Goal: Find specific page/section: Find specific page/section

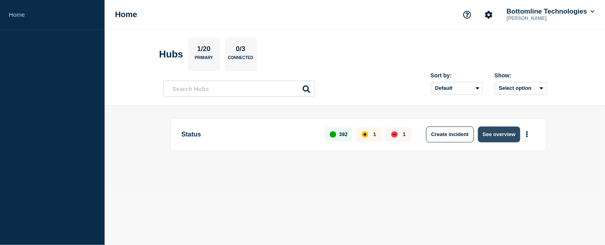
click at [488, 137] on button "See overview" at bounding box center [499, 135] width 42 height 16
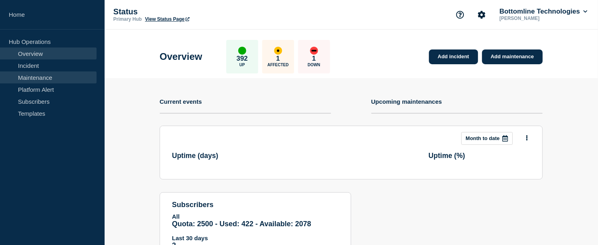
click at [42, 80] on link "Maintenance" at bounding box center [48, 77] width 97 height 12
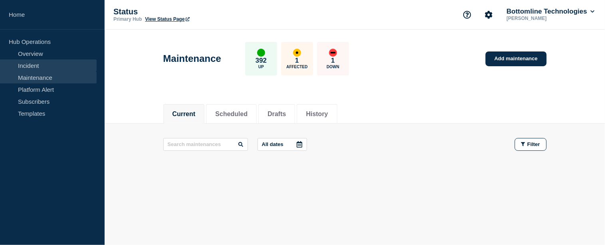
click at [45, 61] on link "Incident" at bounding box center [48, 65] width 97 height 12
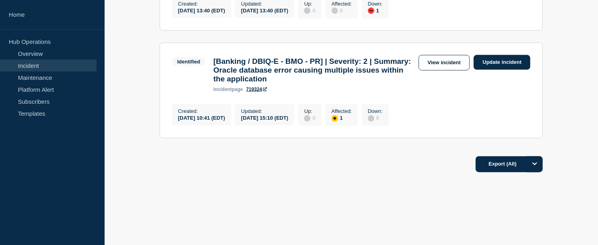
scroll to position [242, 0]
